Goal: Task Accomplishment & Management: Use online tool/utility

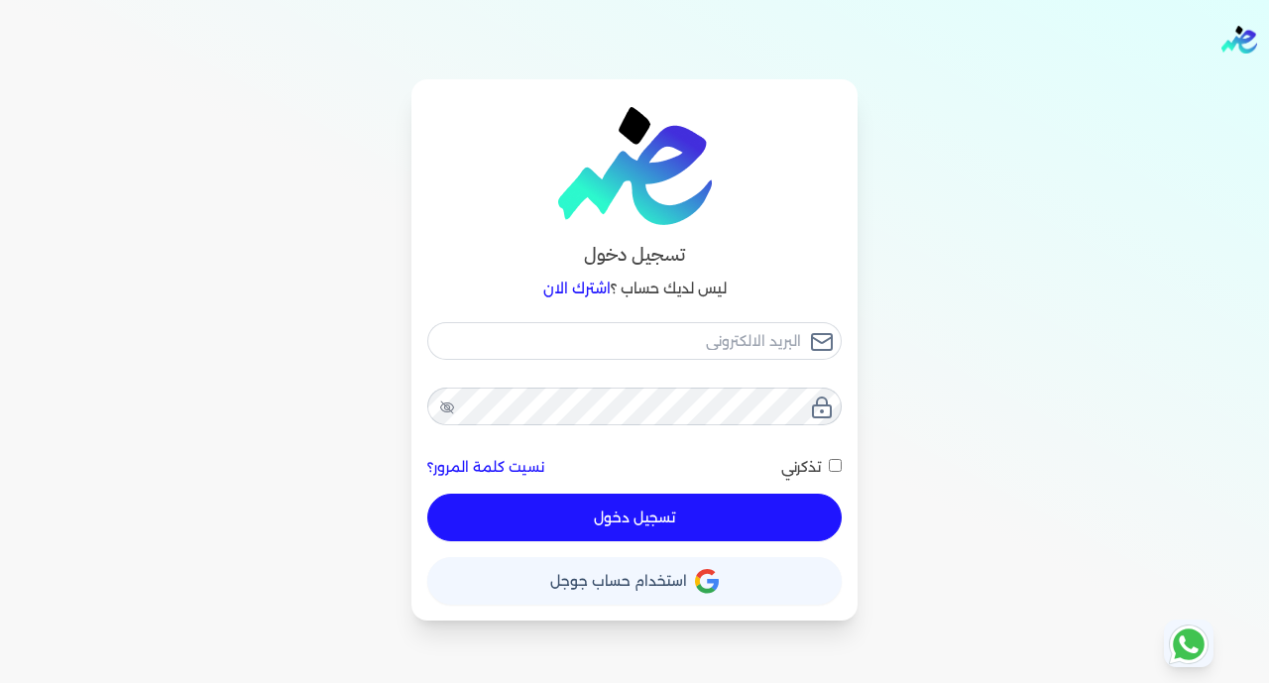
click at [654, 579] on span "استخدام حساب جوجل" at bounding box center [618, 581] width 137 height 14
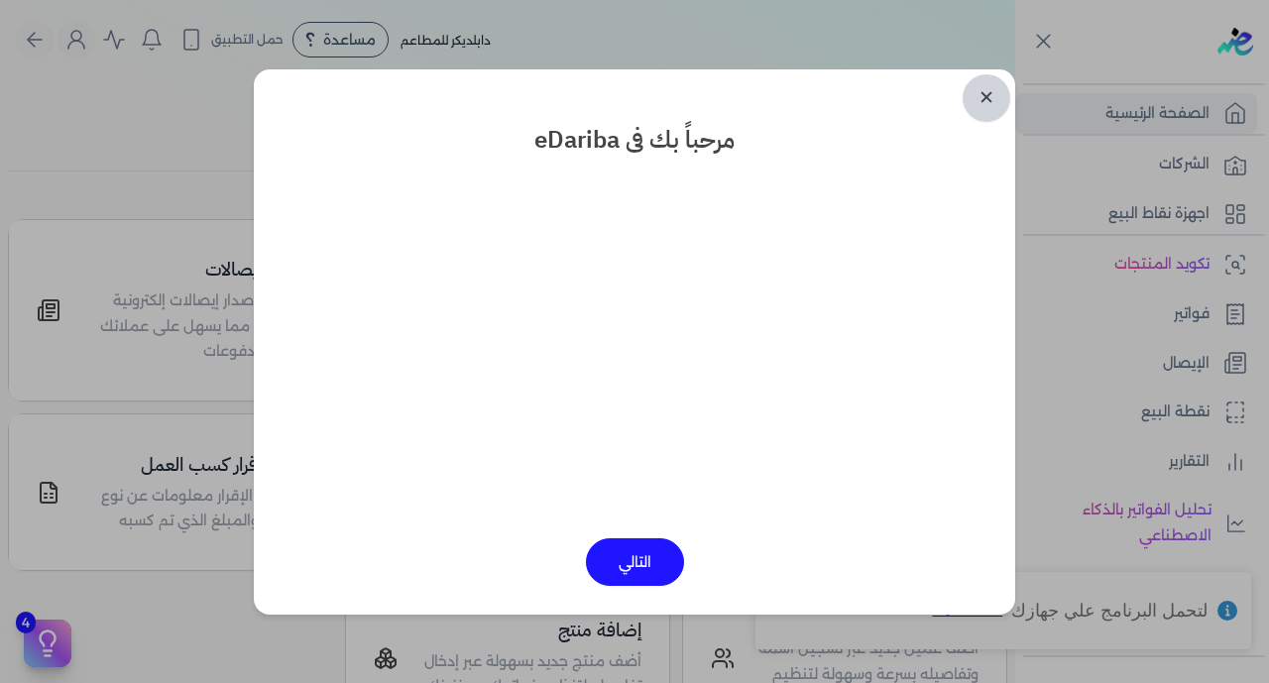
click at [982, 100] on link "✕" at bounding box center [986, 98] width 48 height 48
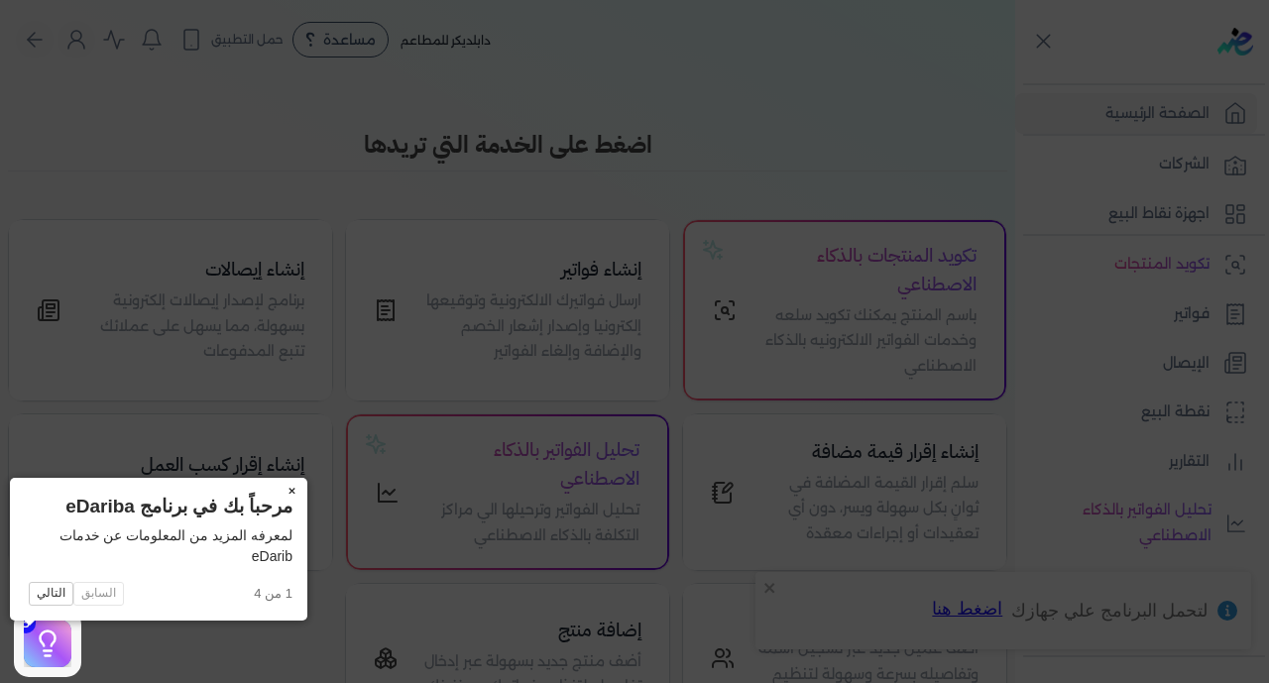
click at [276, 490] on button "×" at bounding box center [292, 492] width 32 height 28
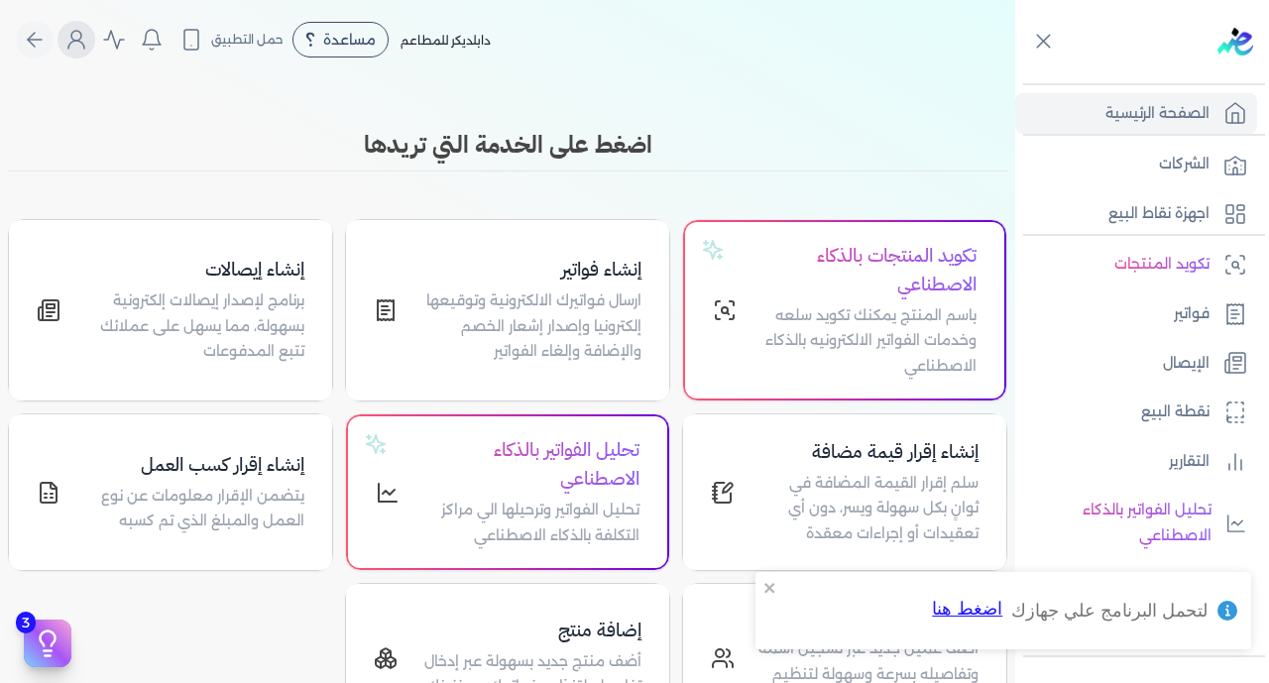
click at [81, 39] on circle "Global" at bounding box center [76, 36] width 10 height 10
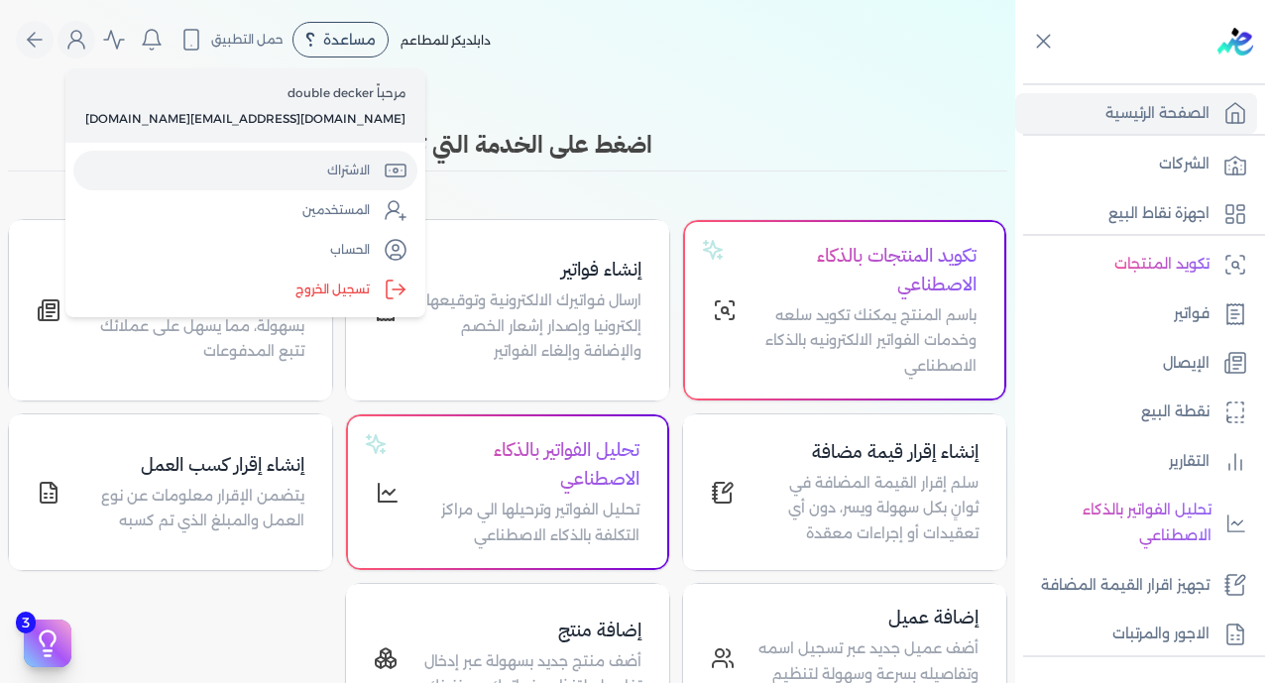
click at [138, 183] on link "الاشتراك" at bounding box center [245, 171] width 344 height 40
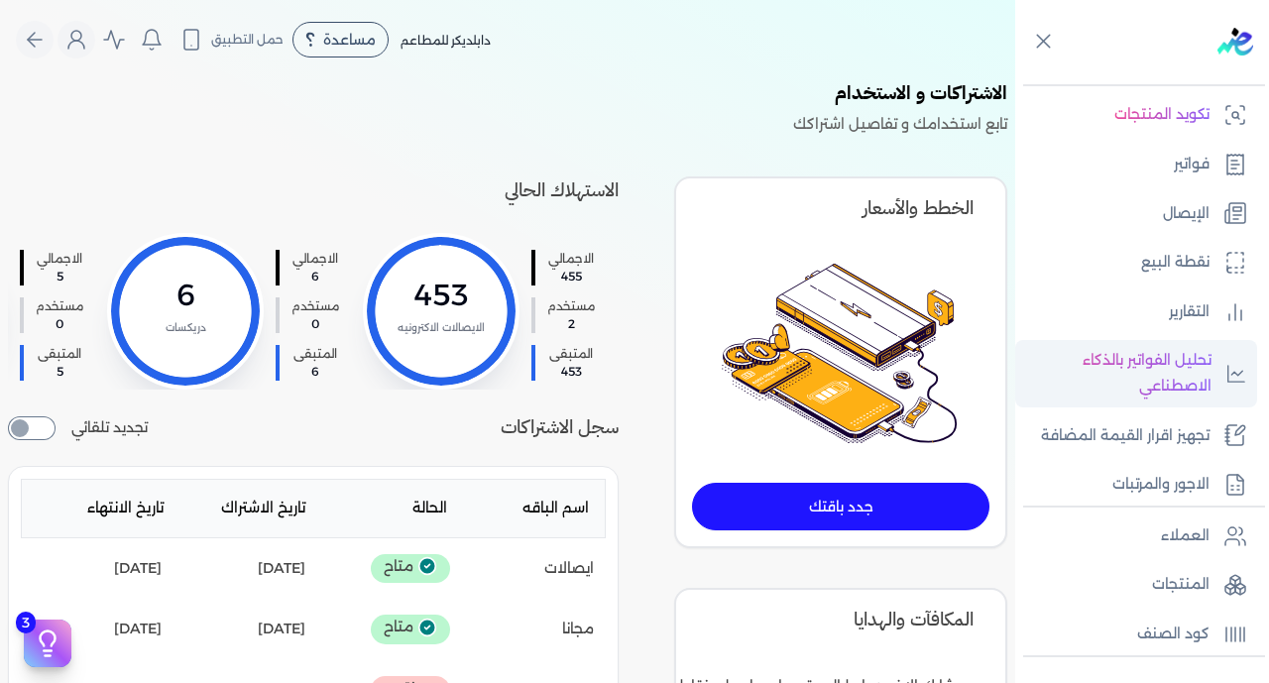
scroll to position [50, 0]
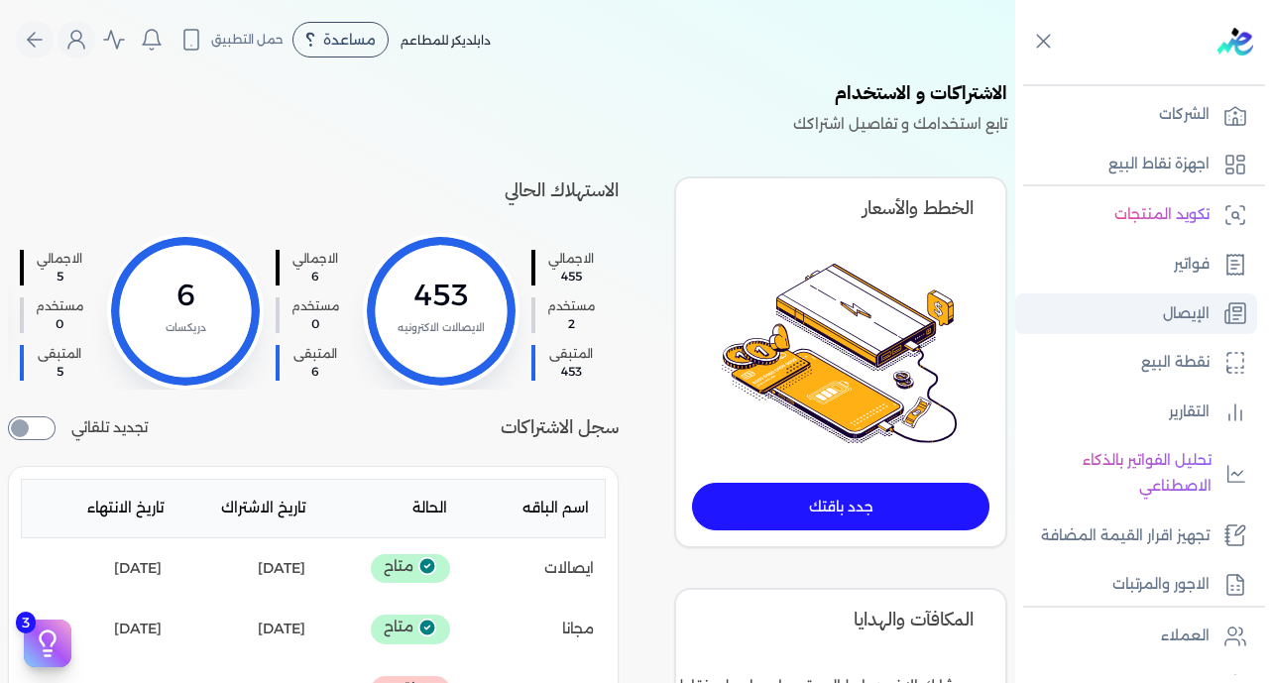
click at [1170, 298] on link "الإيصال" at bounding box center [1136, 314] width 242 height 42
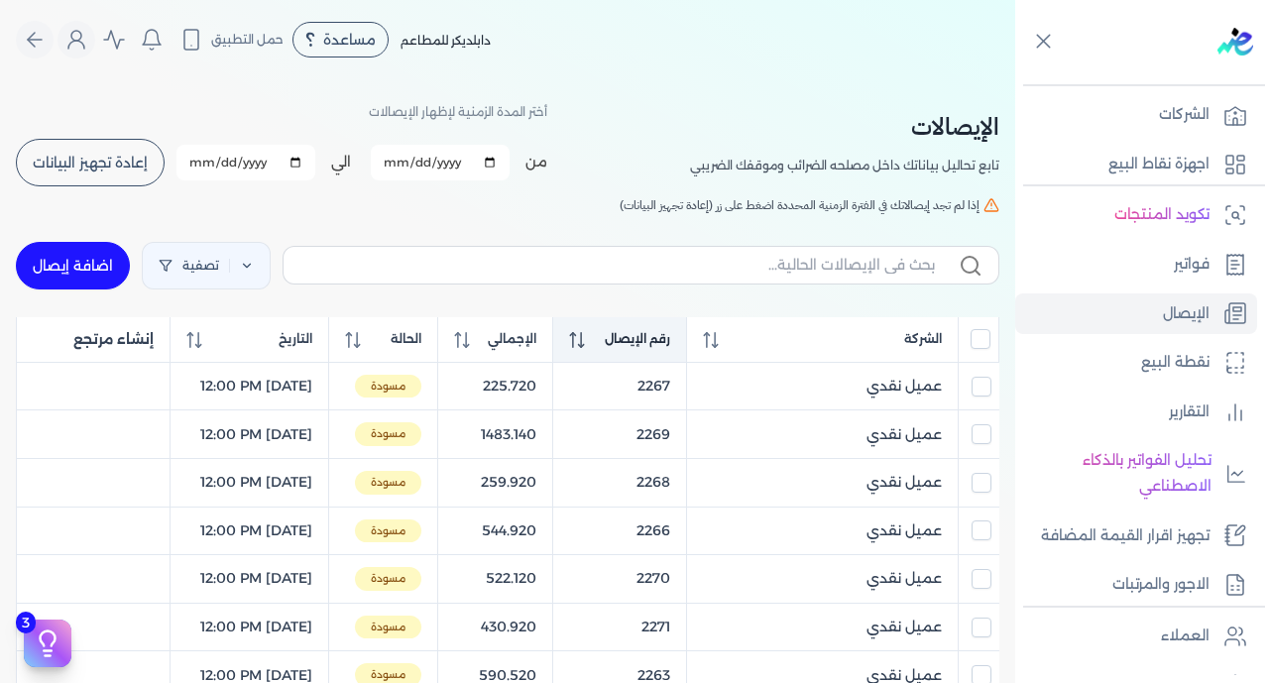
click at [668, 341] on span "رقم الإيصال" at bounding box center [637, 339] width 65 height 18
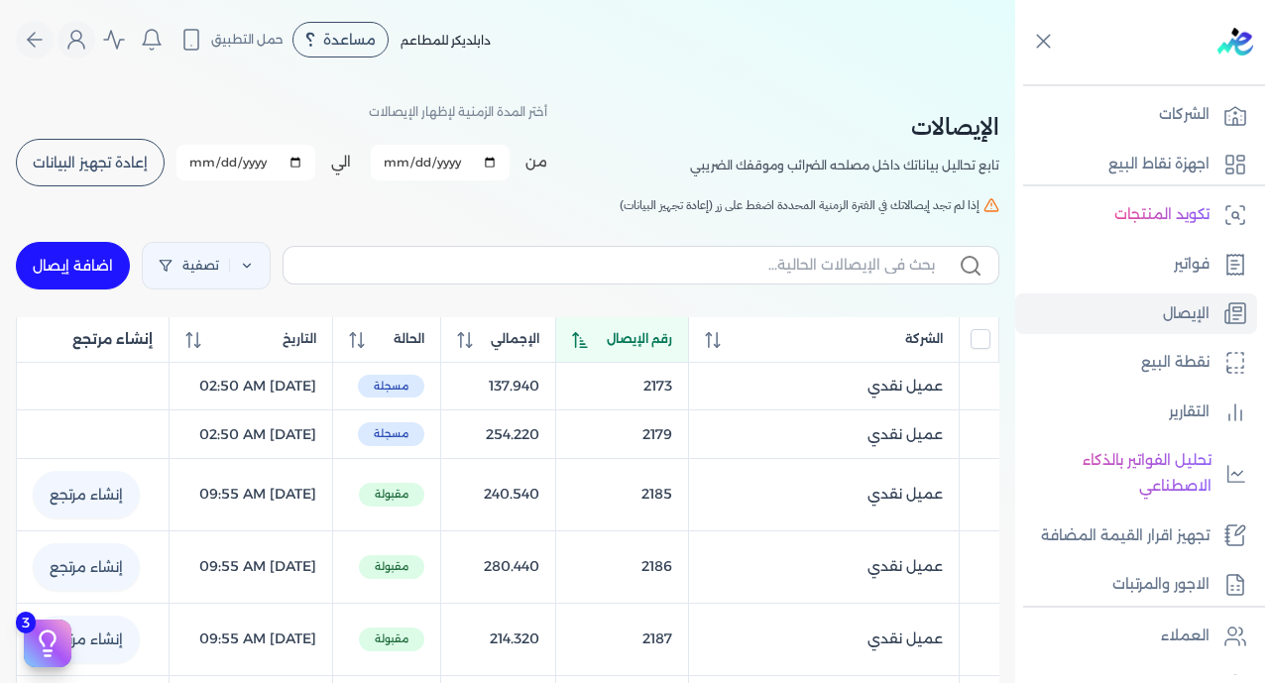
click at [668, 341] on span "رقم الإيصال" at bounding box center [639, 339] width 65 height 18
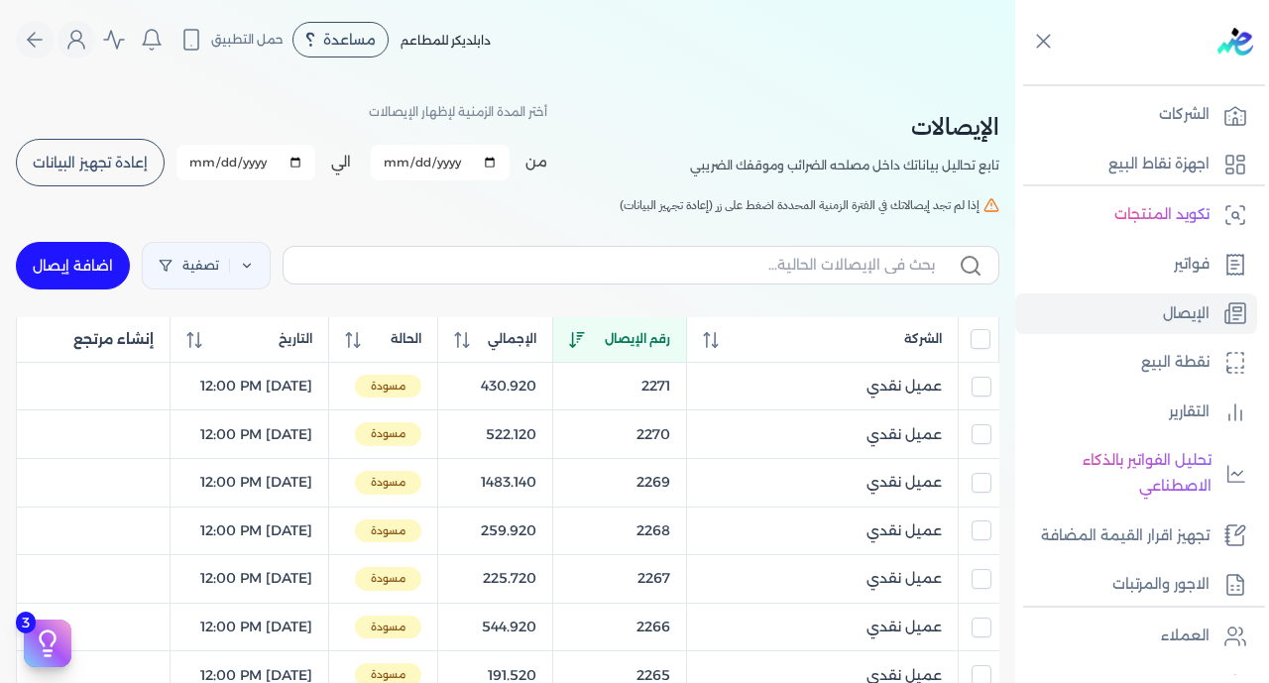
click at [988, 341] on input "All items unselected" at bounding box center [980, 339] width 20 height 20
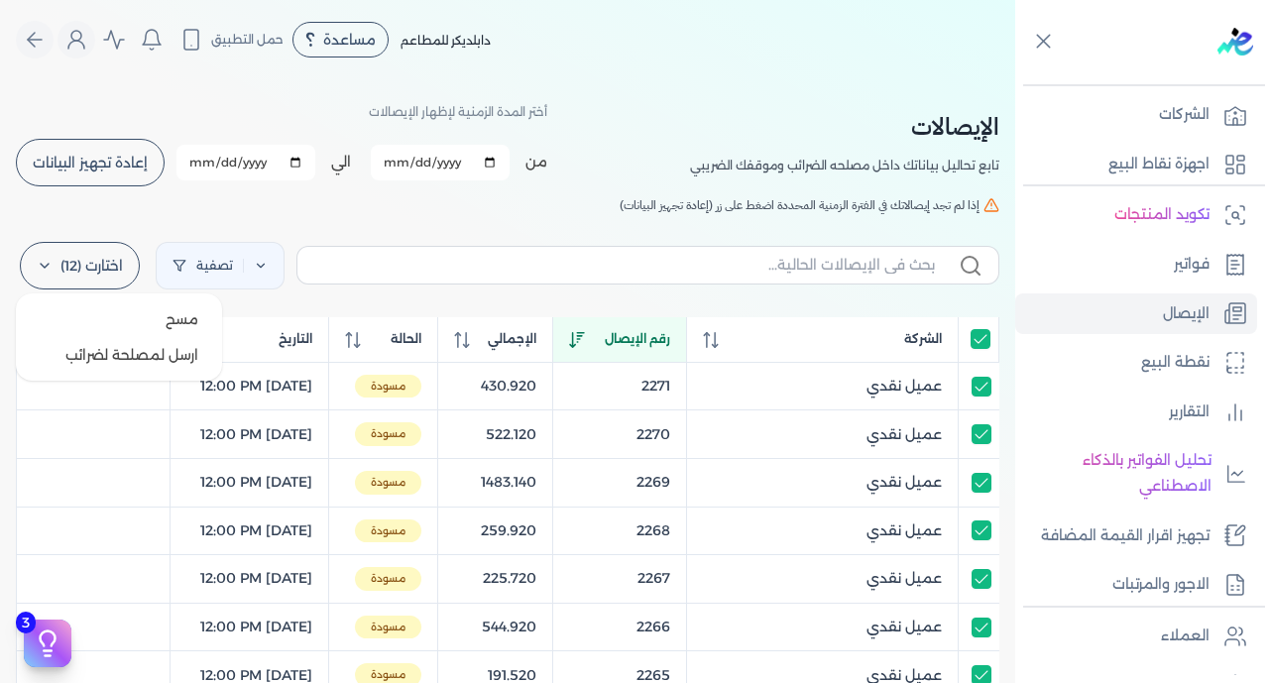
click at [102, 255] on label "اختارت (12)" at bounding box center [80, 266] width 120 height 48
click at [138, 354] on button "ارسل لمصلحة لضرائب" at bounding box center [119, 355] width 190 height 36
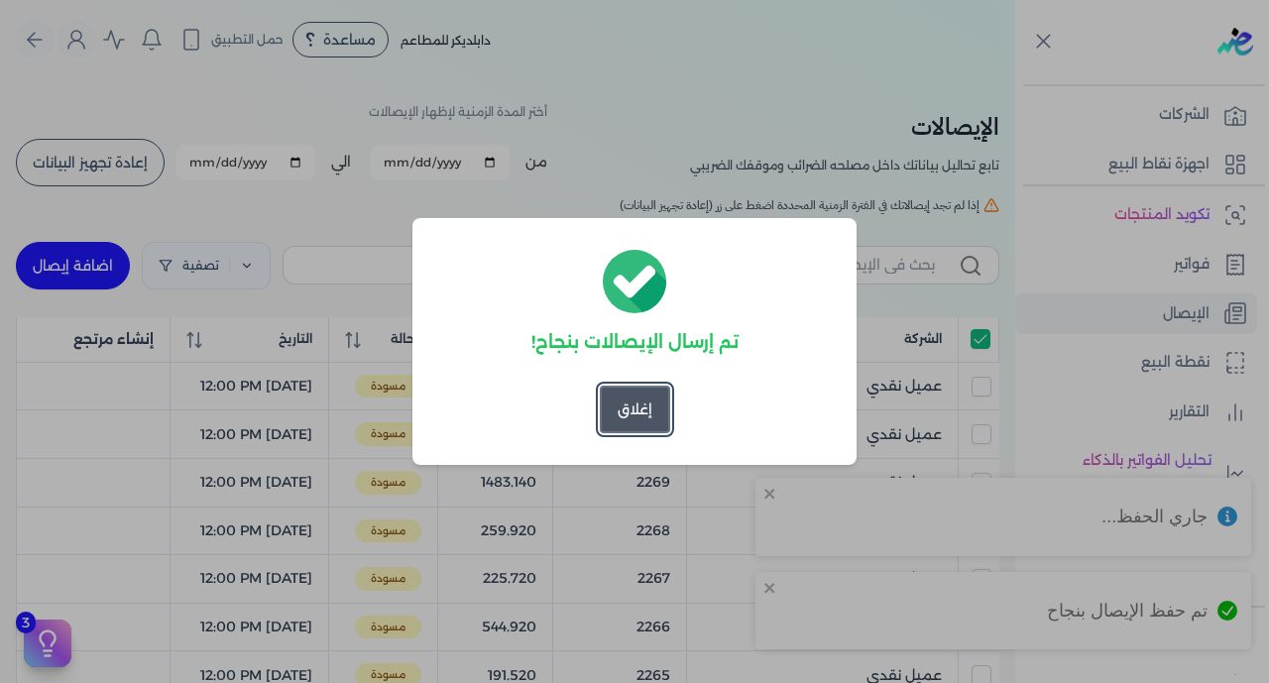
click at [648, 410] on button "إغلاق" at bounding box center [635, 410] width 70 height 48
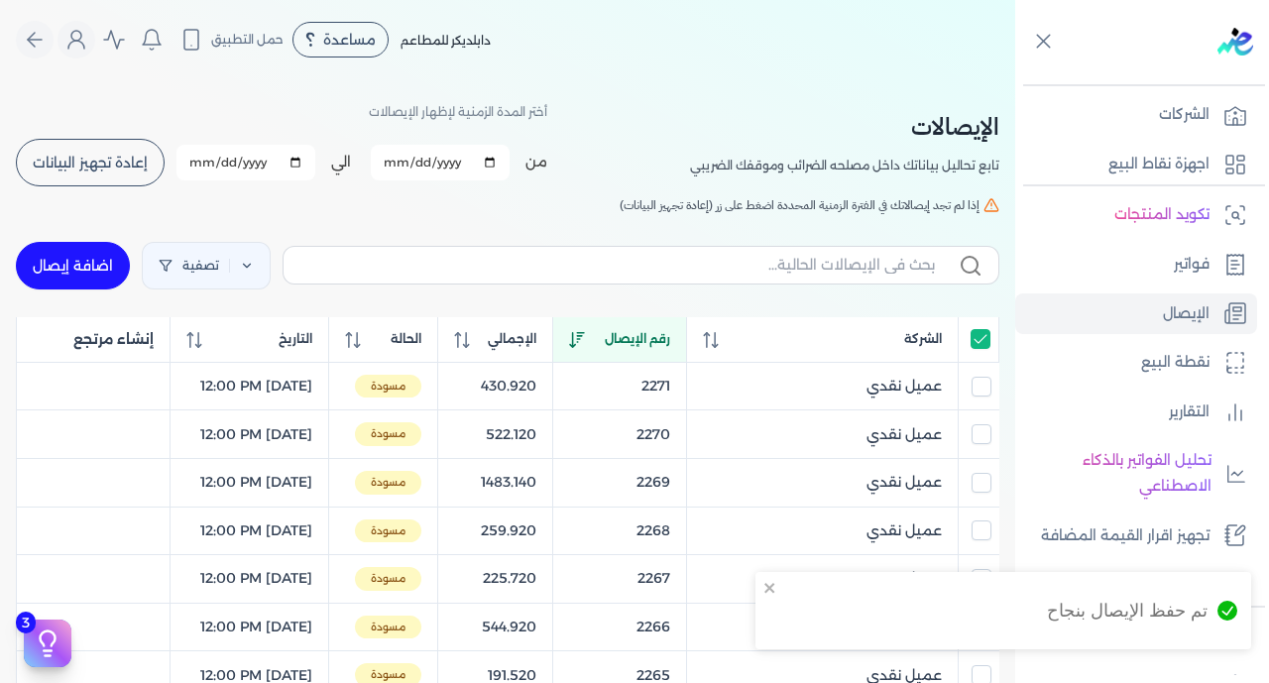
click at [982, 335] on input "All items selected" at bounding box center [980, 339] width 20 height 20
checkbox input "false"
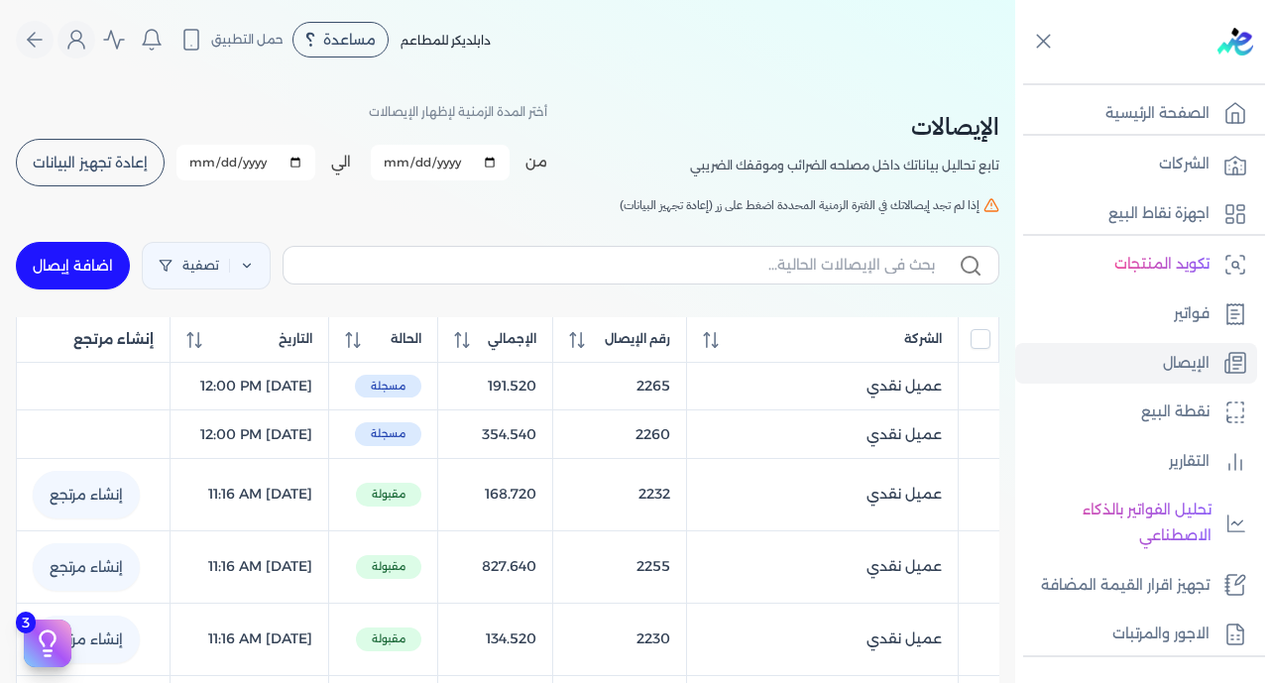
click at [83, 181] on button "إعادة تجهيز البيانات" at bounding box center [90, 163] width 149 height 48
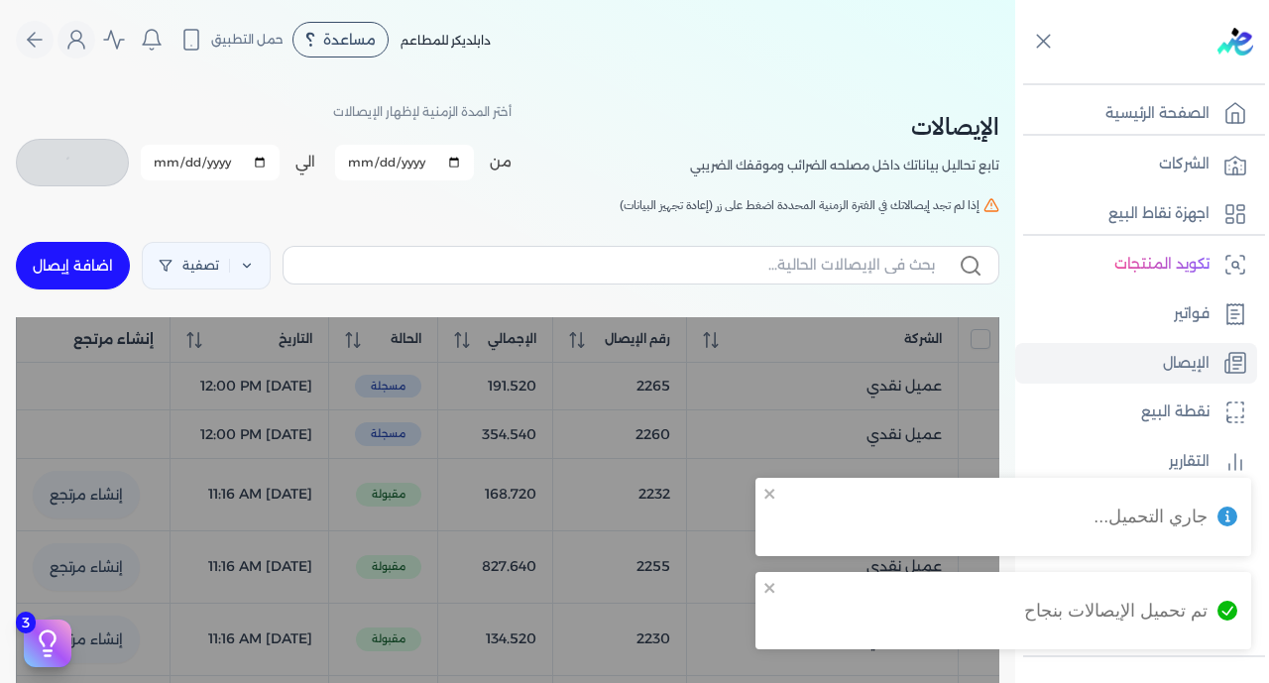
checkbox input "false"
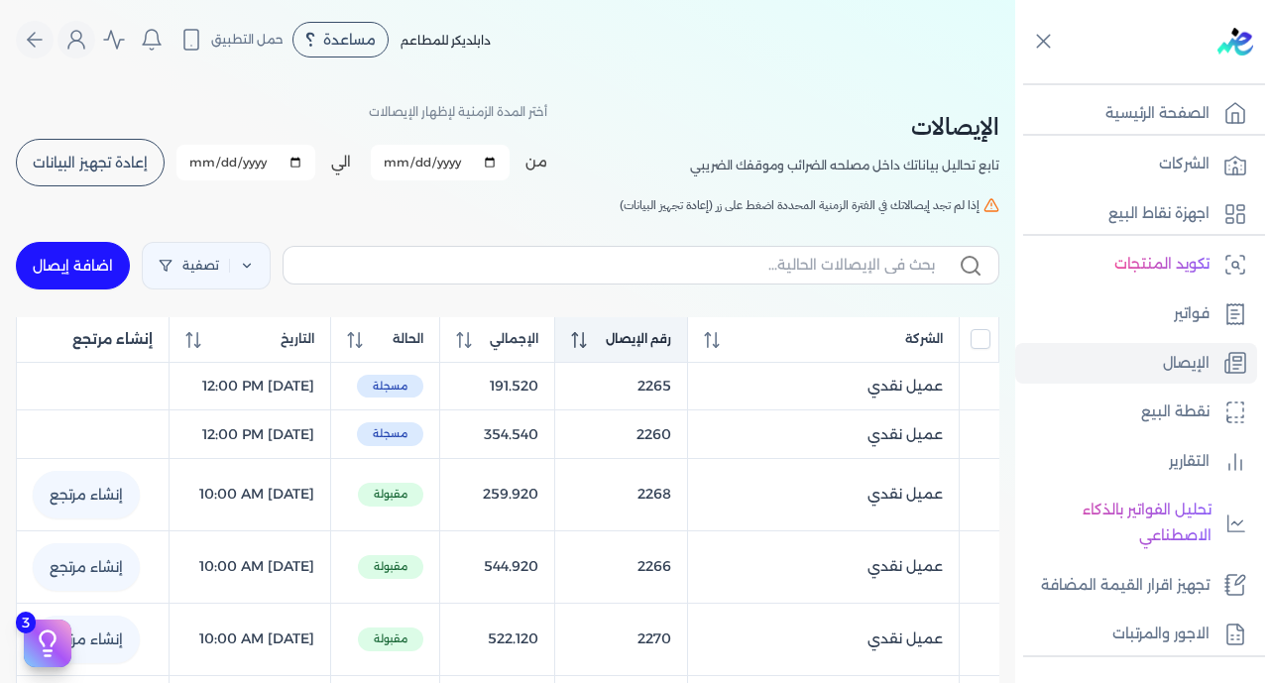
click at [671, 339] on span "رقم الإيصال" at bounding box center [638, 339] width 65 height 18
click at [672, 339] on span "رقم الإيصال" at bounding box center [639, 339] width 65 height 18
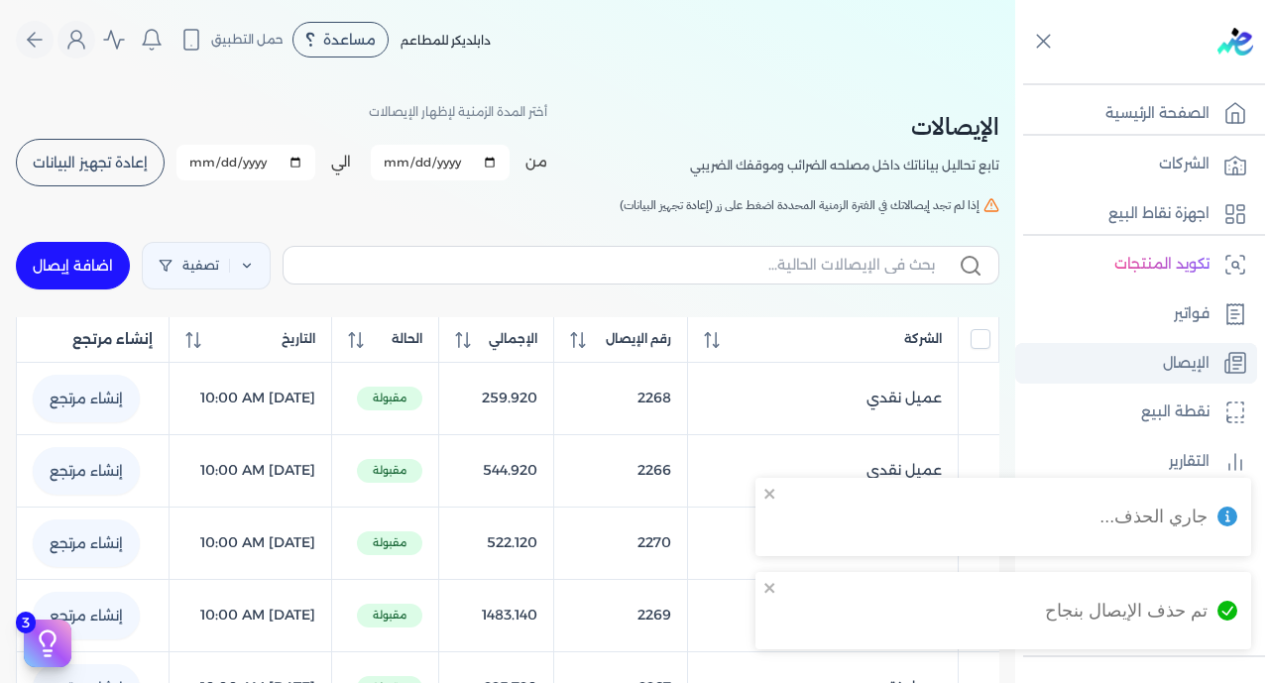
scroll to position [388, 0]
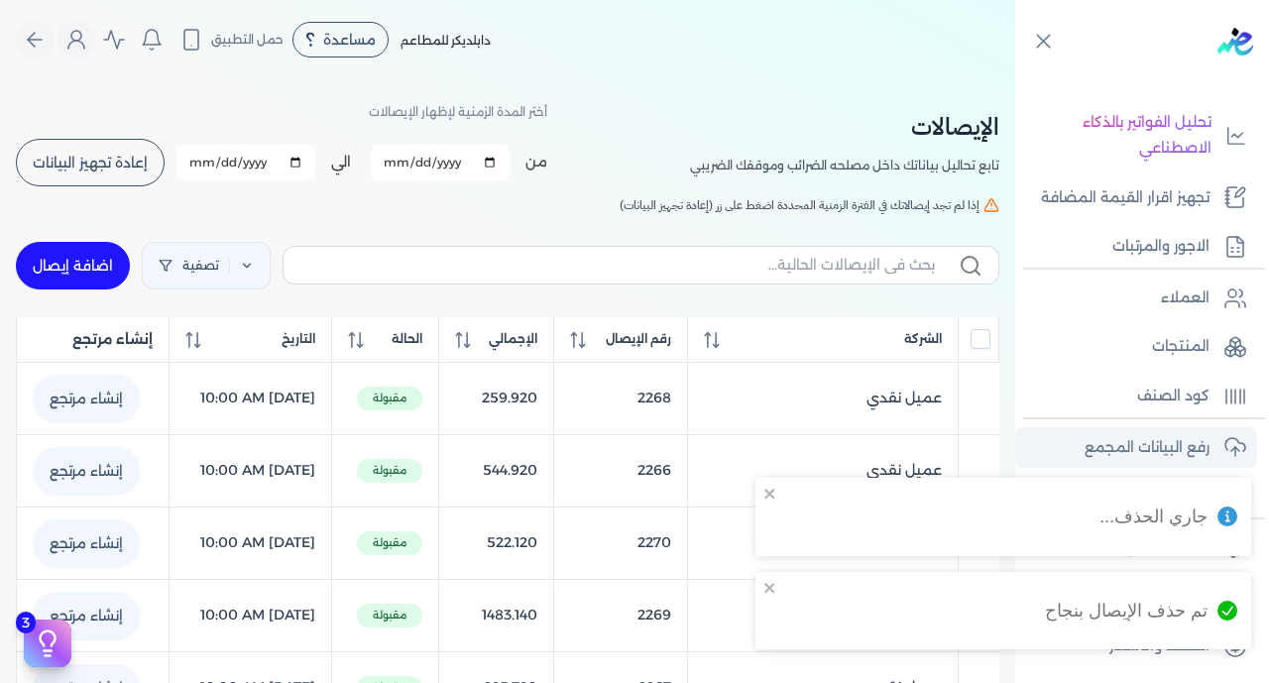
click at [1151, 440] on p "رفع البيانات المجمع" at bounding box center [1146, 448] width 125 height 26
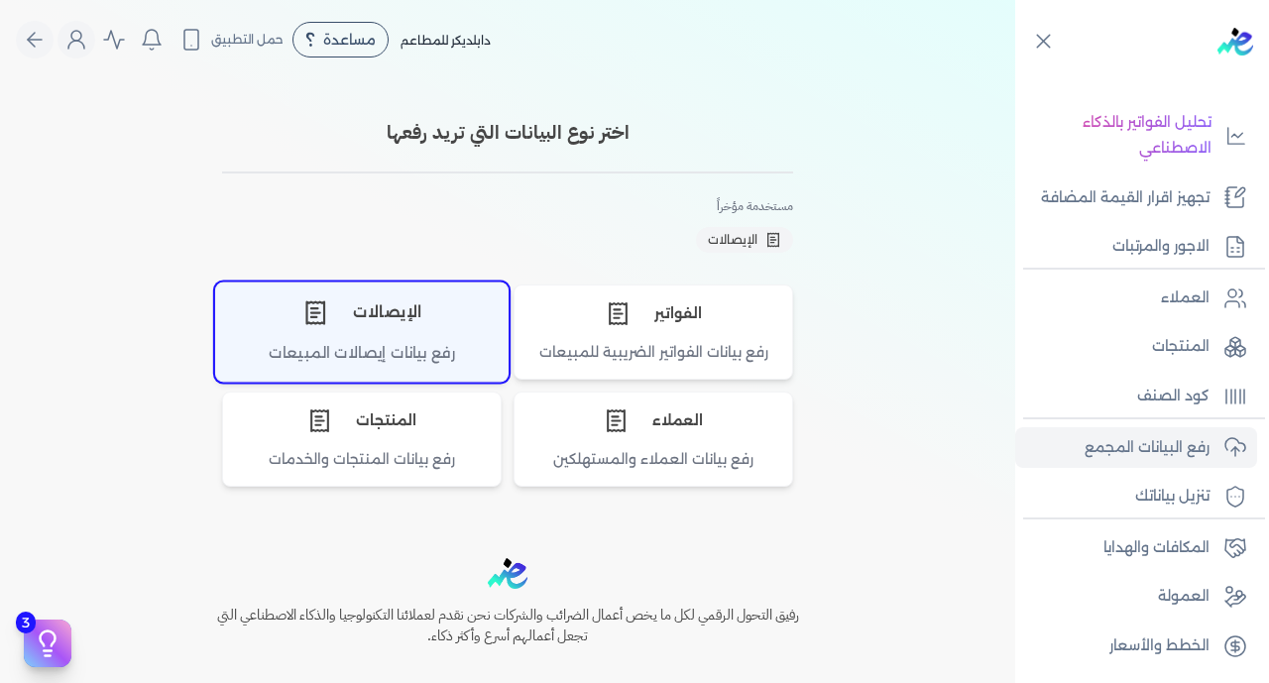
click at [317, 308] on icon "اختر نوع الإيصالات" at bounding box center [313, 308] width 7 height 0
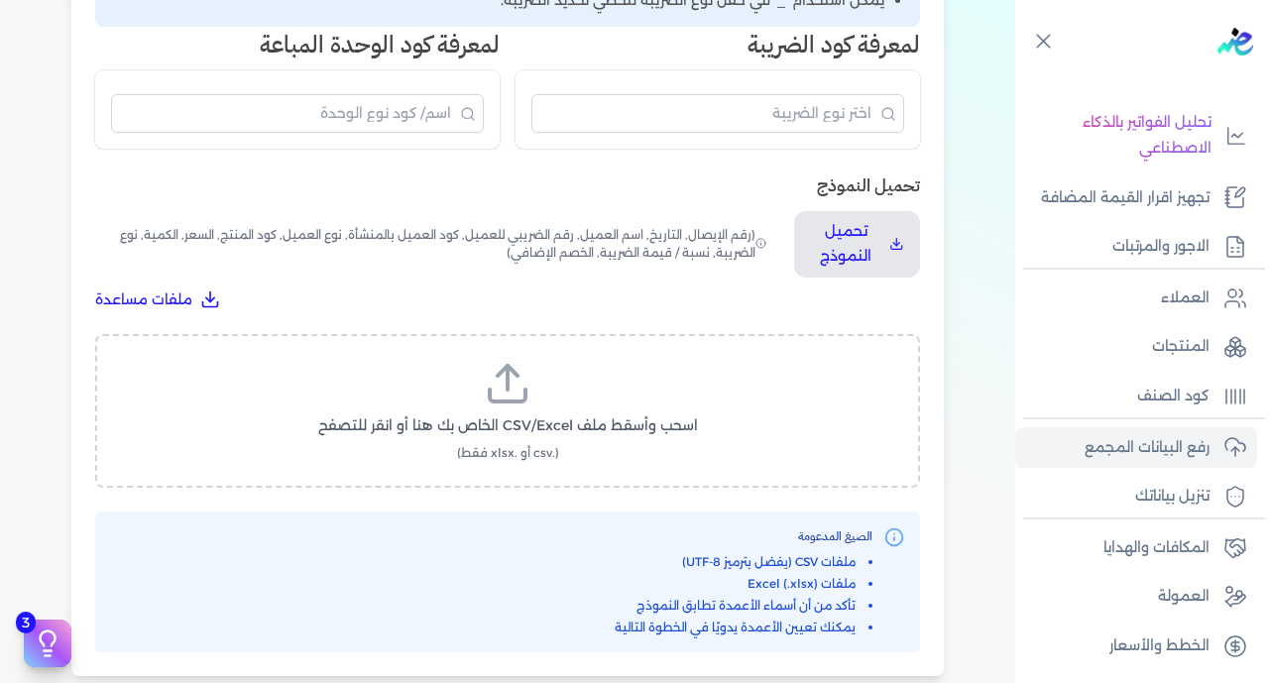
scroll to position [606, 0]
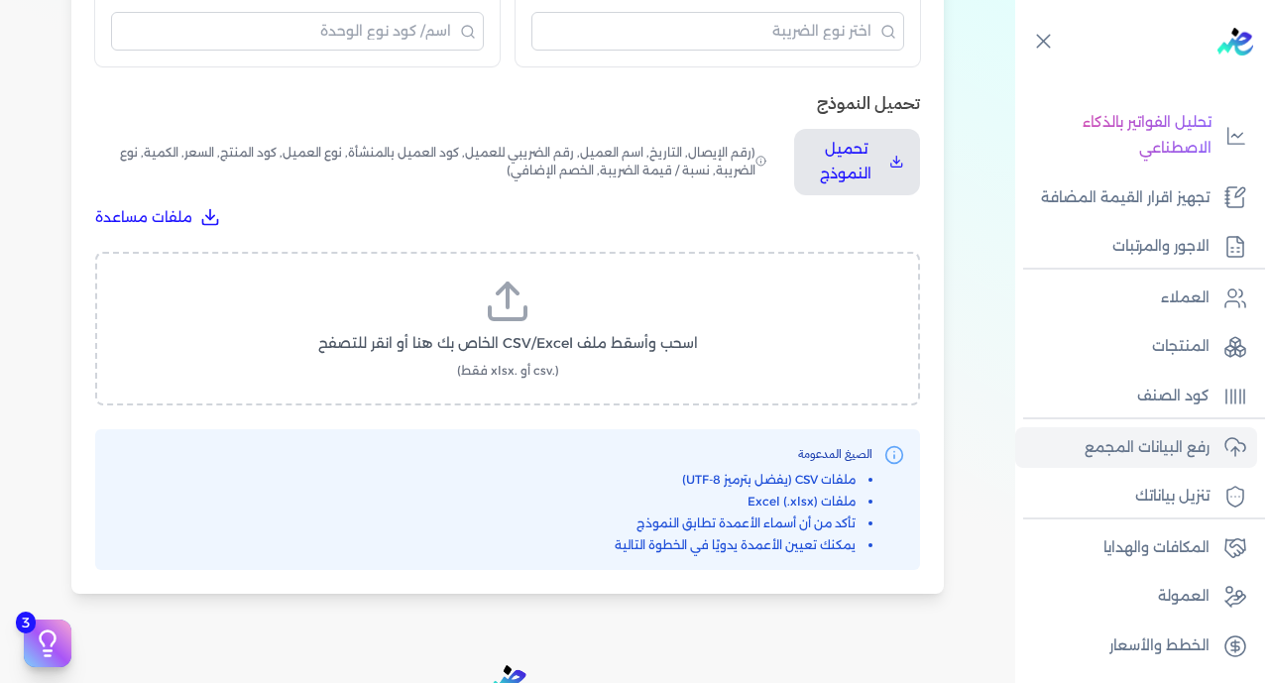
click at [514, 252] on div "اسحب وأسقط ملف CSV/Excel الخاص بك هنا أو انقر للتصفح (.csv أو .xlsx فقط)" at bounding box center [507, 329] width 825 height 154
click at [522, 333] on span "اسحب وأسقط ملف CSV/Excel الخاص بك هنا أو انقر للتصفح" at bounding box center [508, 343] width 380 height 21
click at [0, 0] on input "اسحب وأسقط ملف CSV/Excel الخاص بك هنا أو انقر للتصفح (.csv أو .xlsx فقط)" at bounding box center [0, 0] width 0 height 0
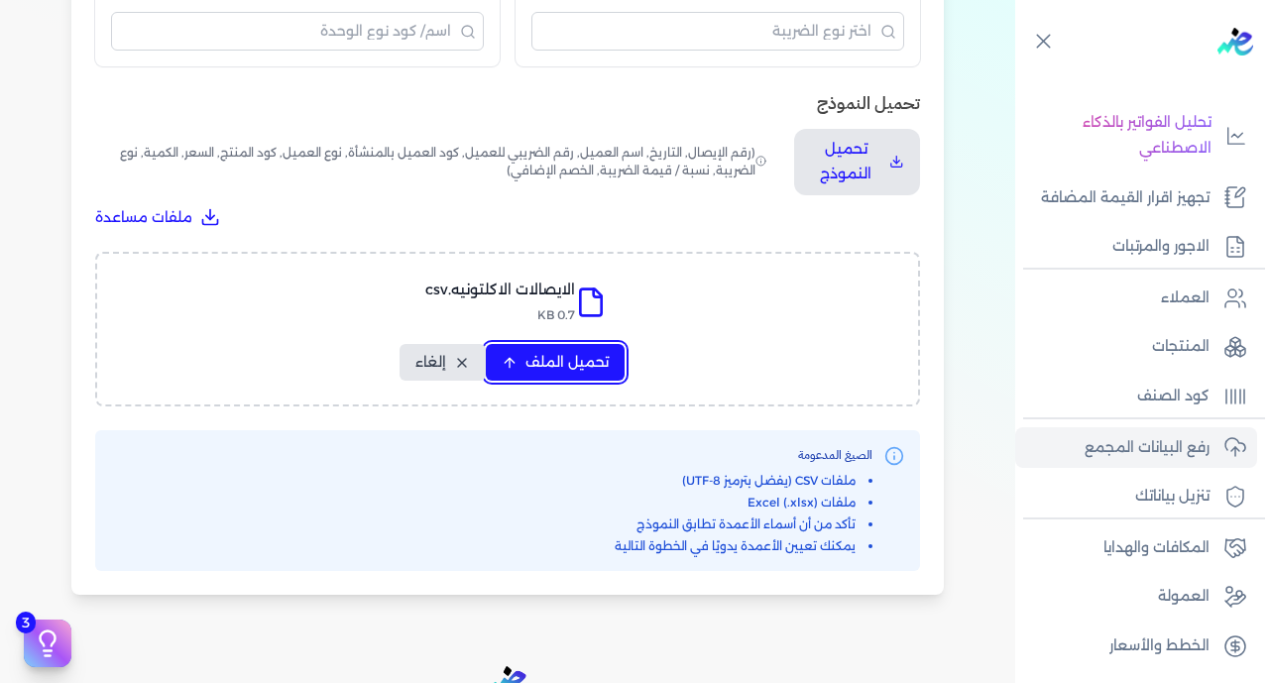
click at [590, 352] on span "تحميل الملف" at bounding box center [566, 362] width 83 height 21
select select "رقم الإيصال"
select select "سيريال المنتج"
select select "السعر"
select select "الكمية"
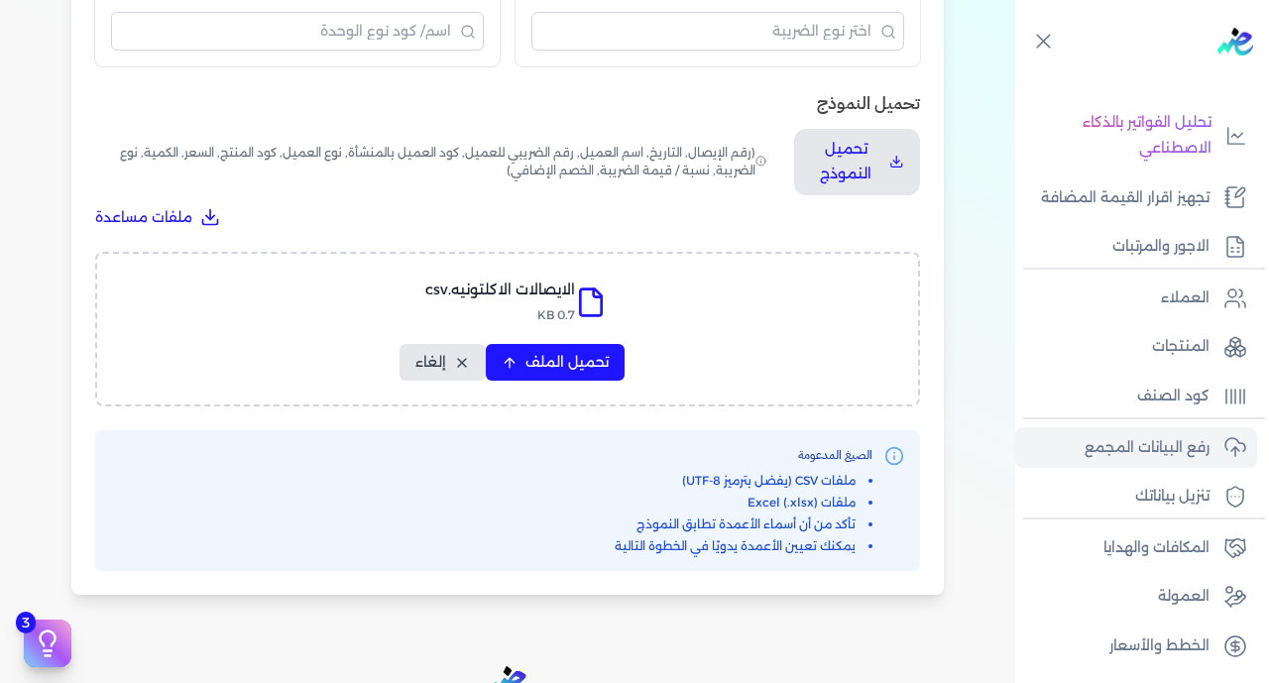
select select "نوع الضريبة"
select select "نسبة / قيمة الضريبة"
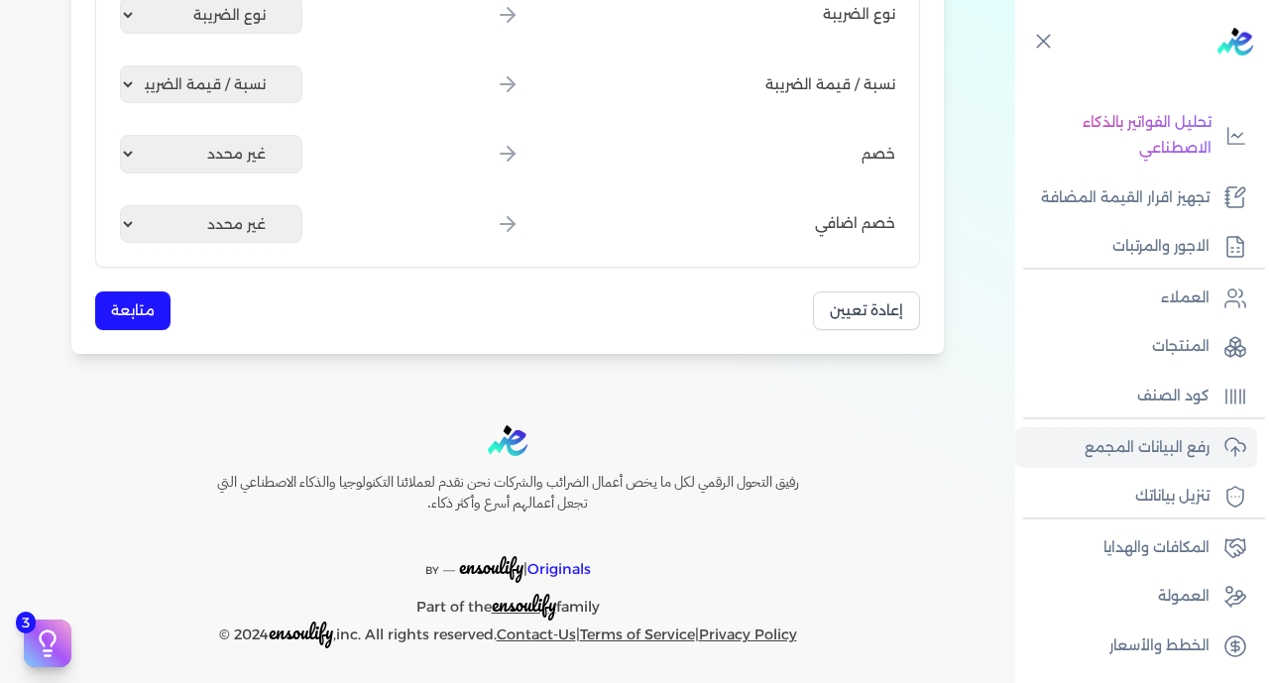
scroll to position [1173, 0]
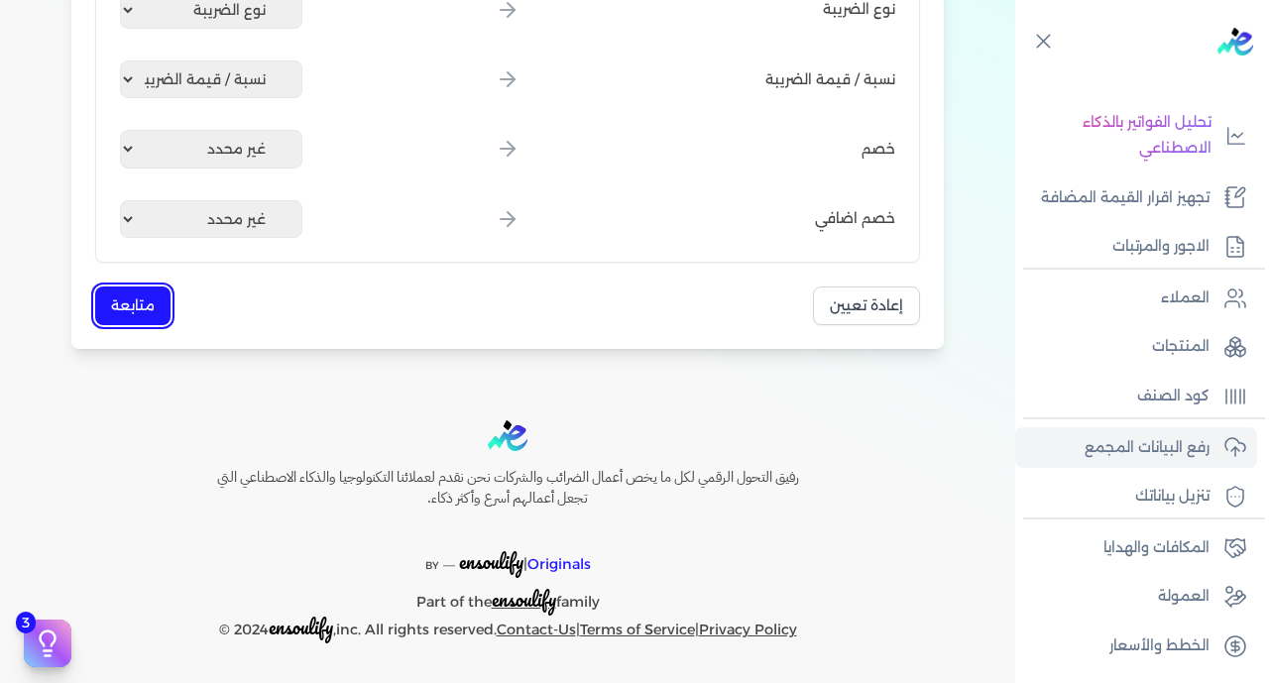
click at [149, 309] on button "متابعة" at bounding box center [132, 305] width 75 height 39
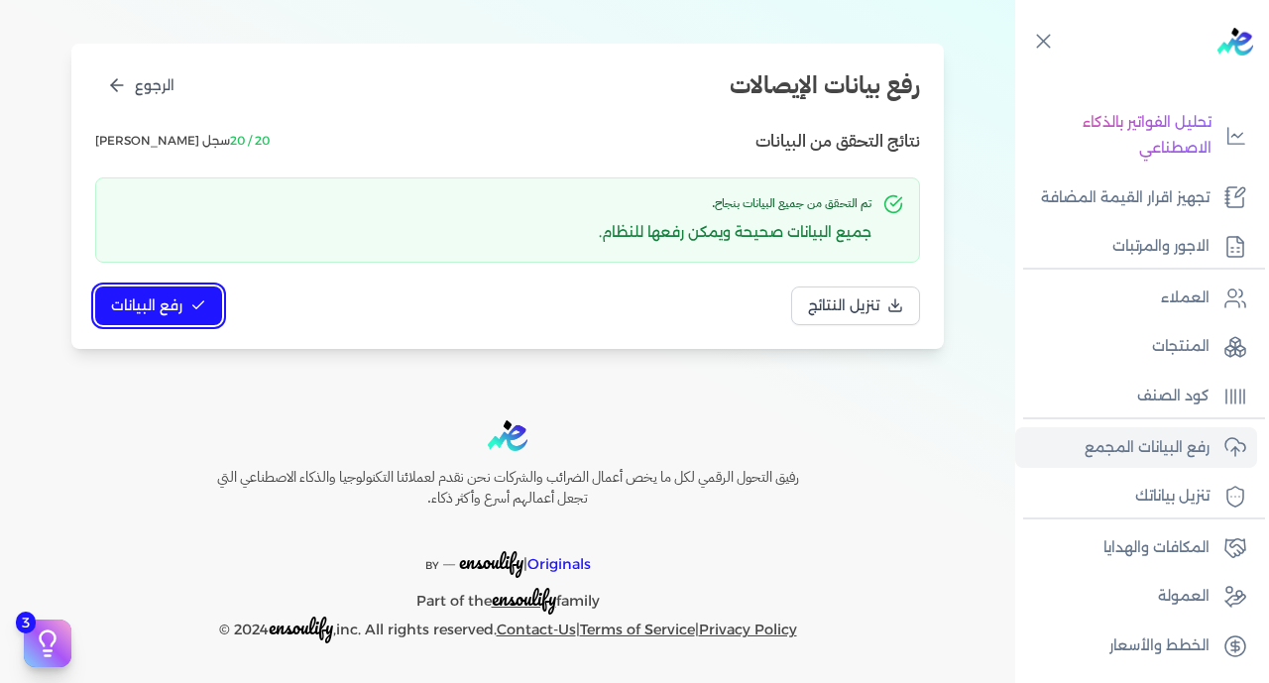
click at [162, 295] on span "رفع البيانات" at bounding box center [146, 305] width 71 height 21
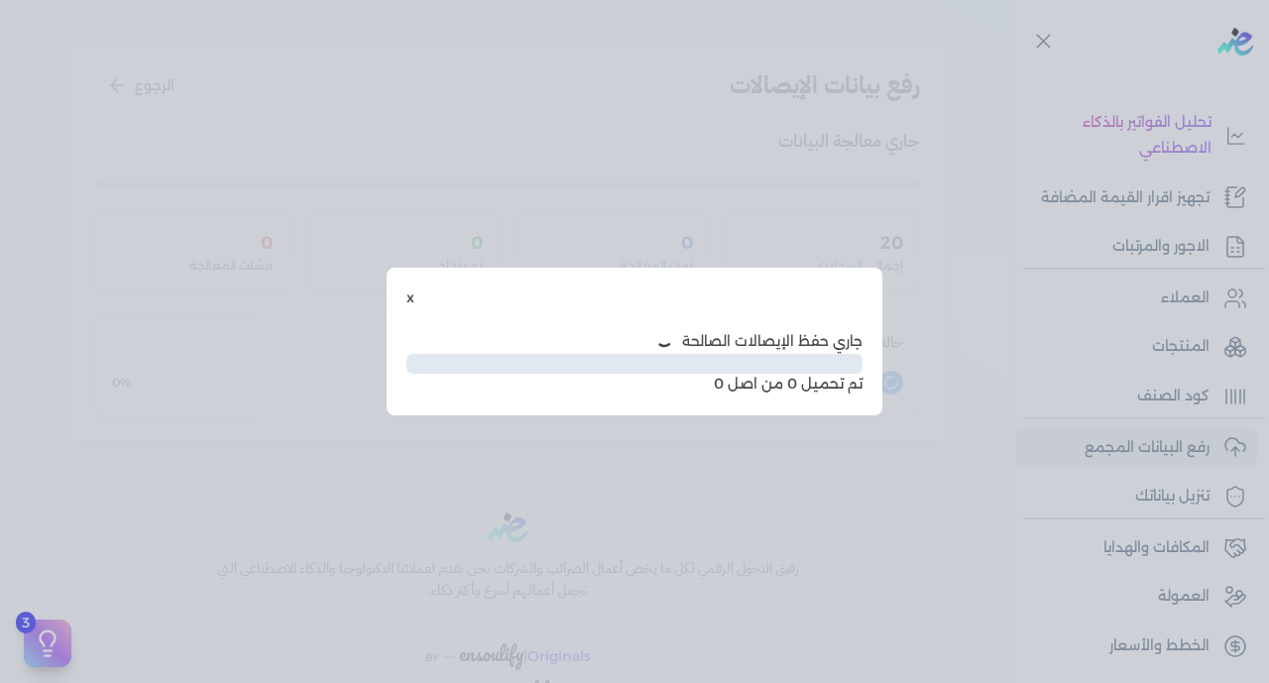
scroll to position [101, 0]
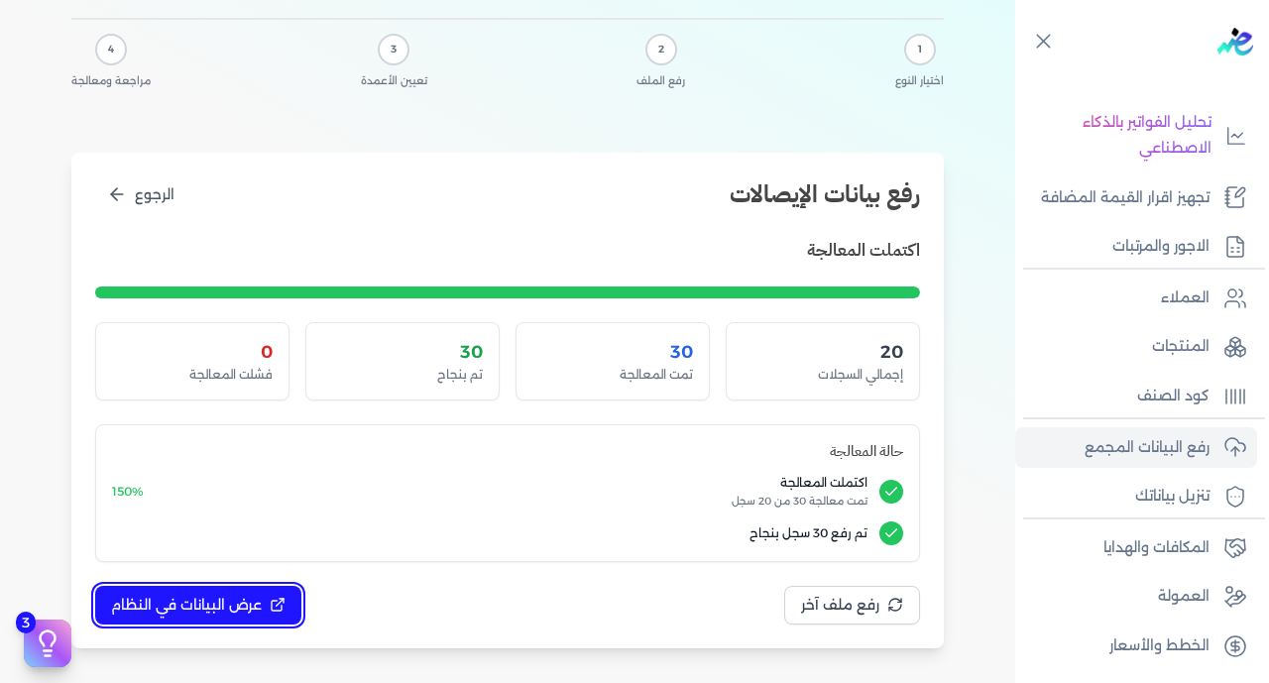
click at [195, 611] on span "عرض البيانات في النظام" at bounding box center [186, 605] width 151 height 21
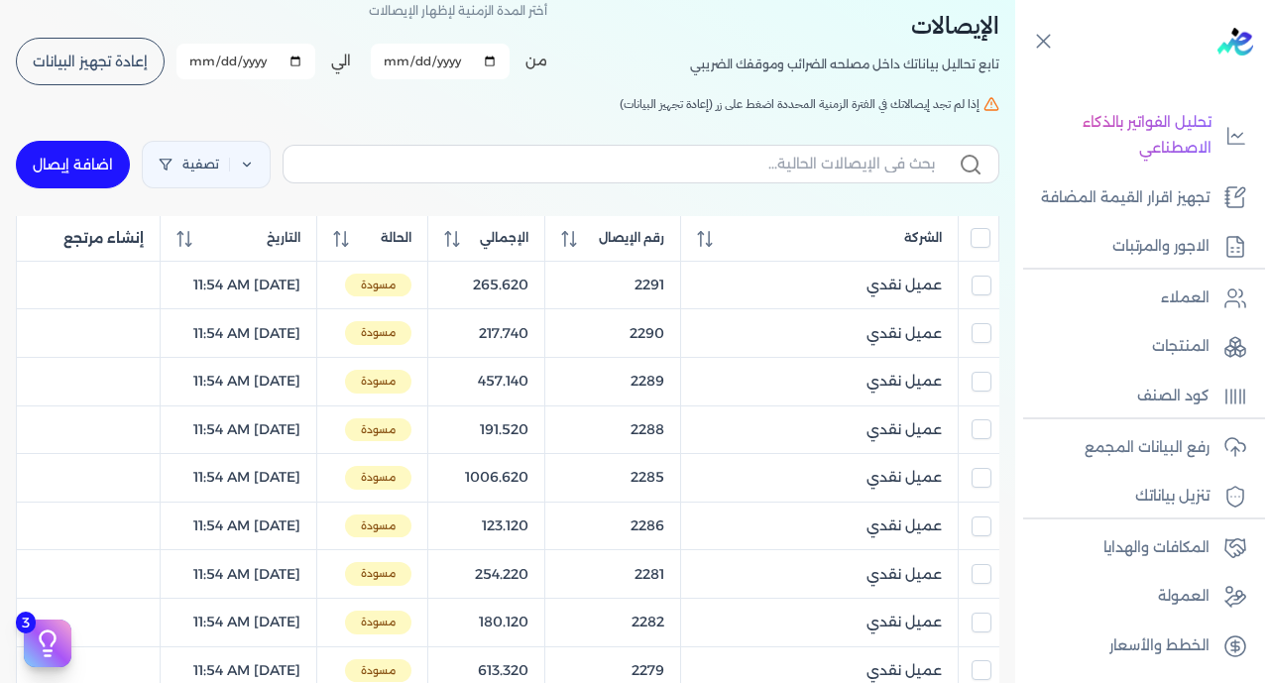
click at [981, 238] on input "All items unselected" at bounding box center [980, 238] width 20 height 20
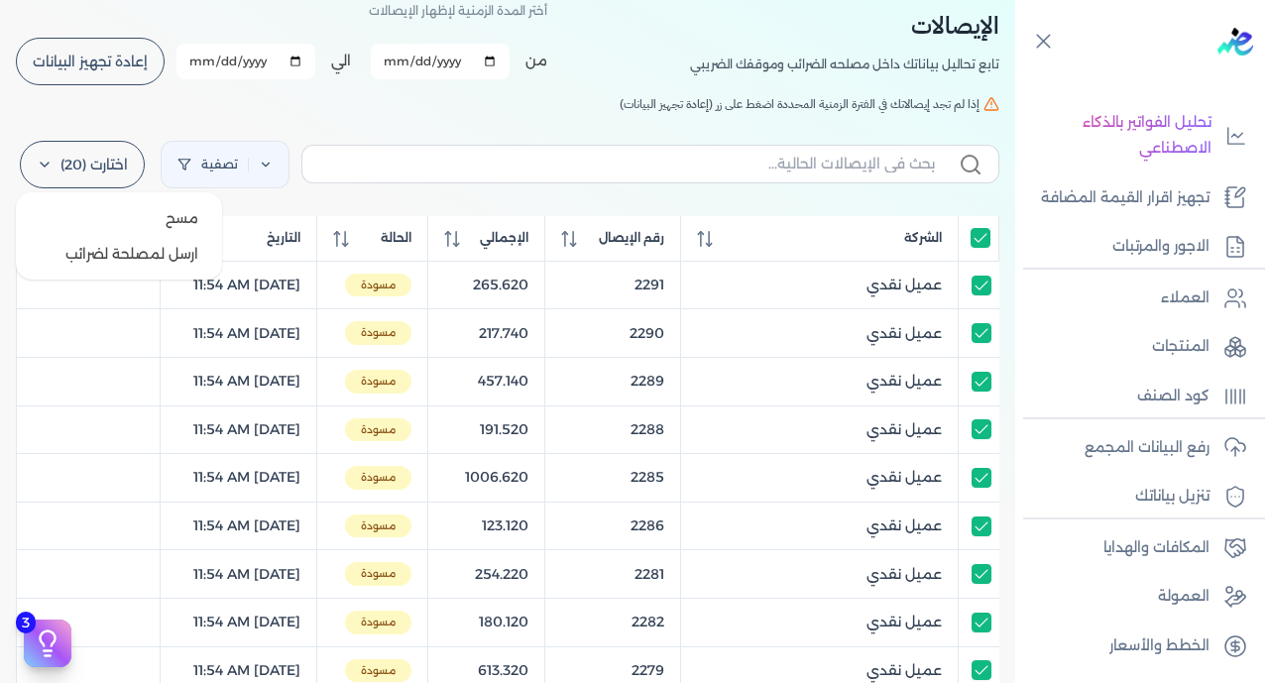
click at [111, 162] on label "اختارت (20)" at bounding box center [82, 165] width 125 height 48
click at [141, 264] on button "ارسل لمصلحة لضرائب" at bounding box center [119, 254] width 190 height 36
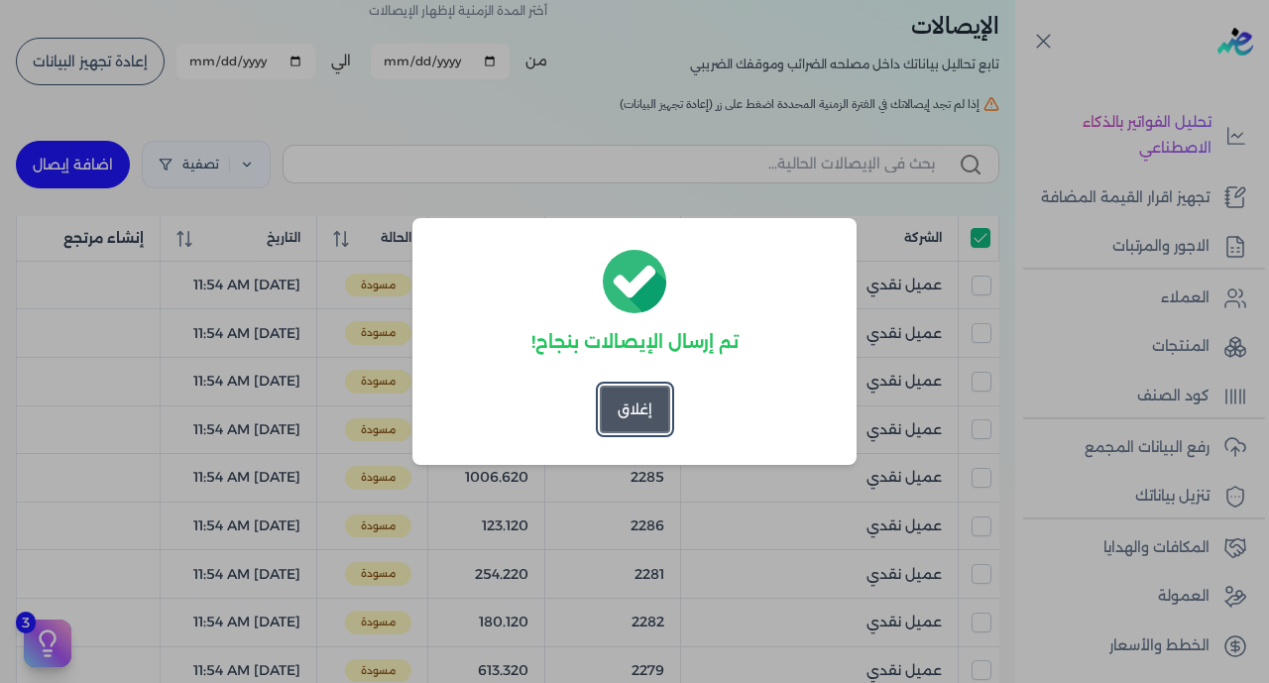
click at [642, 408] on button "إغلاق" at bounding box center [635, 410] width 70 height 48
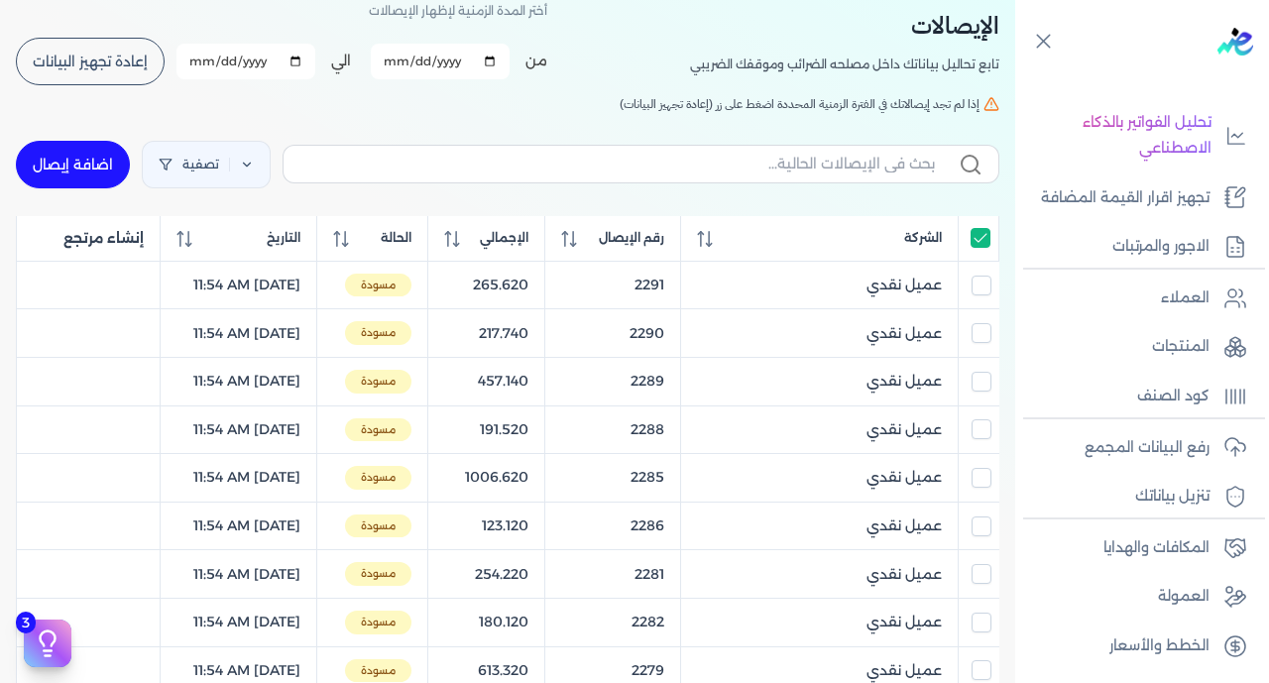
click at [979, 238] on input "All items selected" at bounding box center [980, 238] width 20 height 20
click at [103, 63] on span "إعادة تجهيز البيانات" at bounding box center [90, 62] width 115 height 14
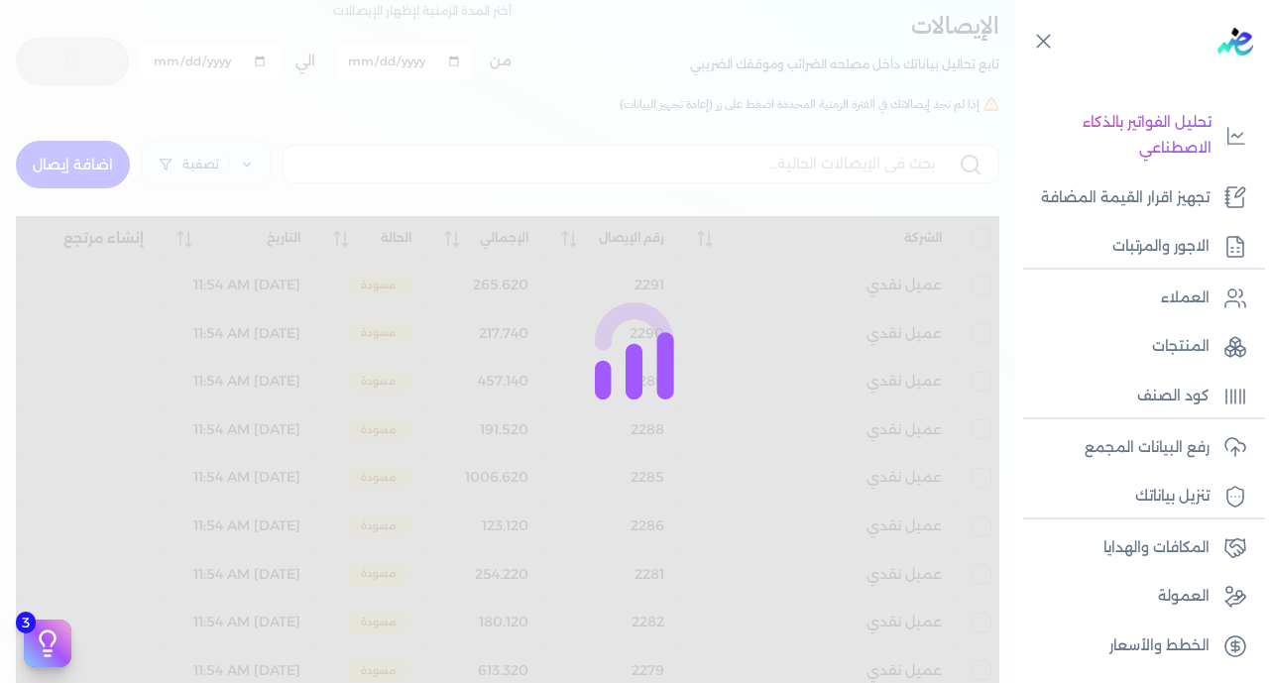
checkbox input "false"
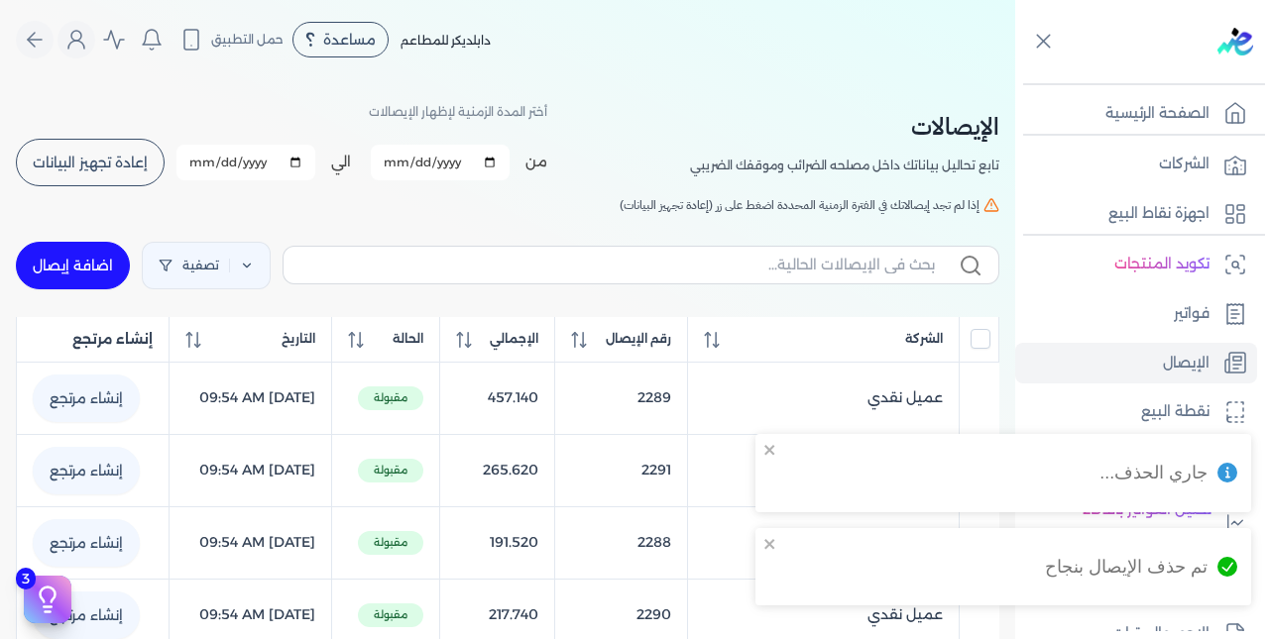
checkbox input "false"
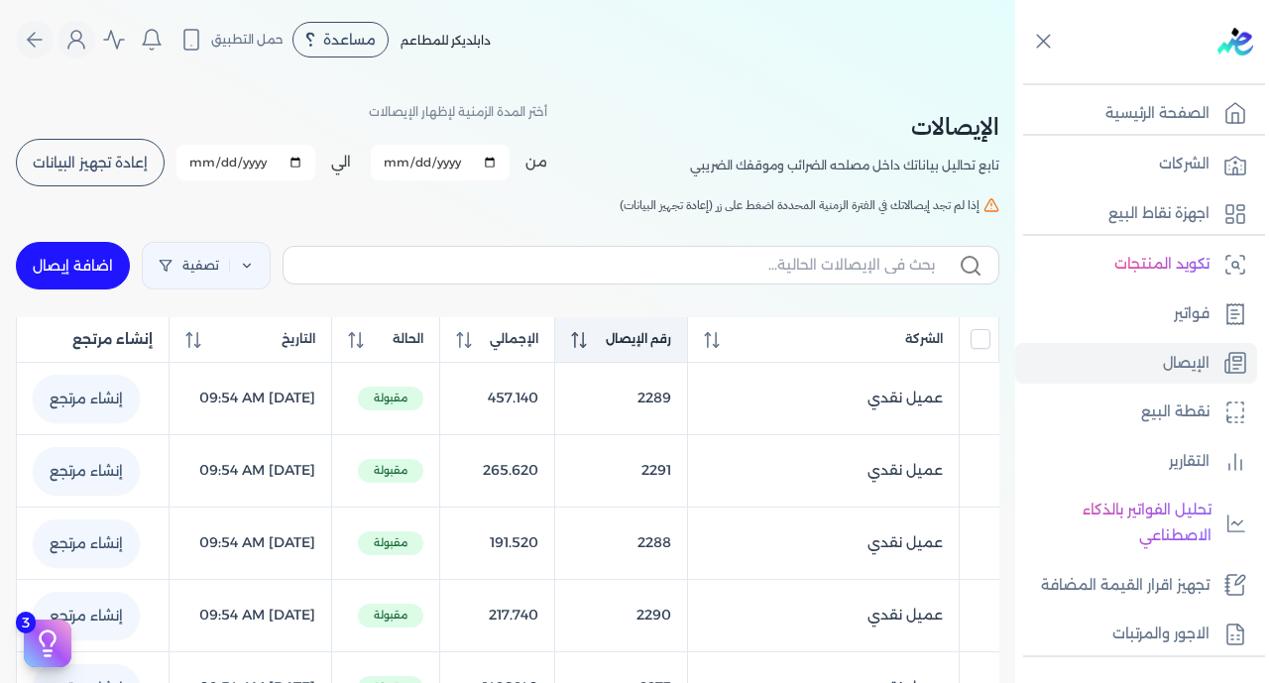
click at [669, 336] on span "رقم الإيصال" at bounding box center [638, 339] width 65 height 18
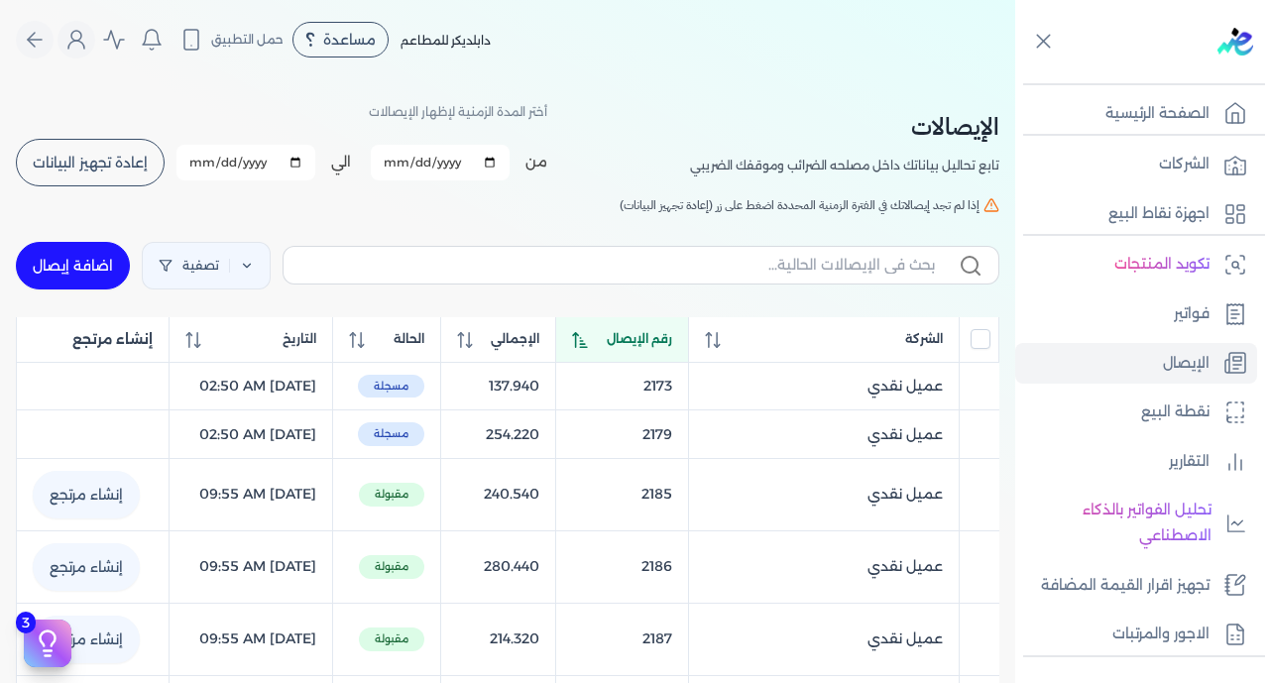
click at [669, 336] on span "رقم الإيصال" at bounding box center [639, 339] width 65 height 18
